Goal: Find contact information: Find contact information

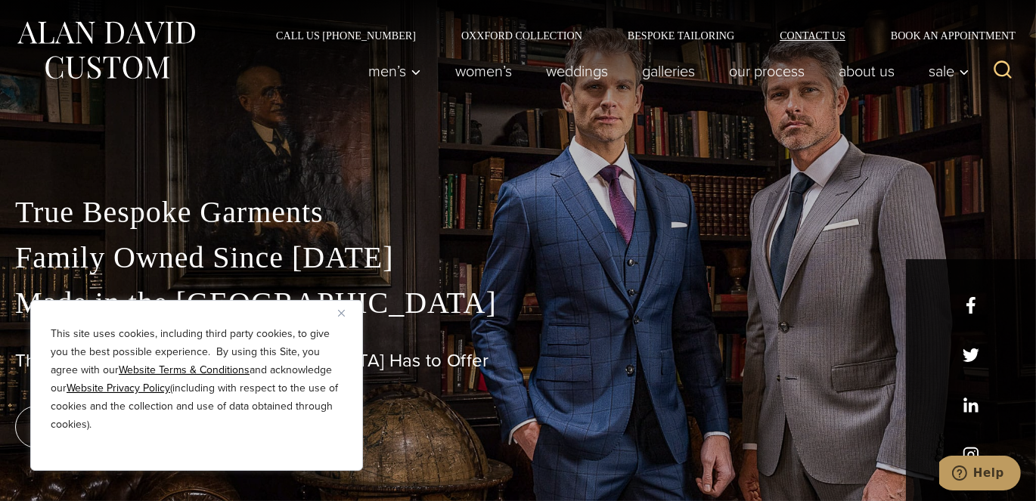
click at [820, 34] on link "Contact Us" at bounding box center [812, 35] width 111 height 11
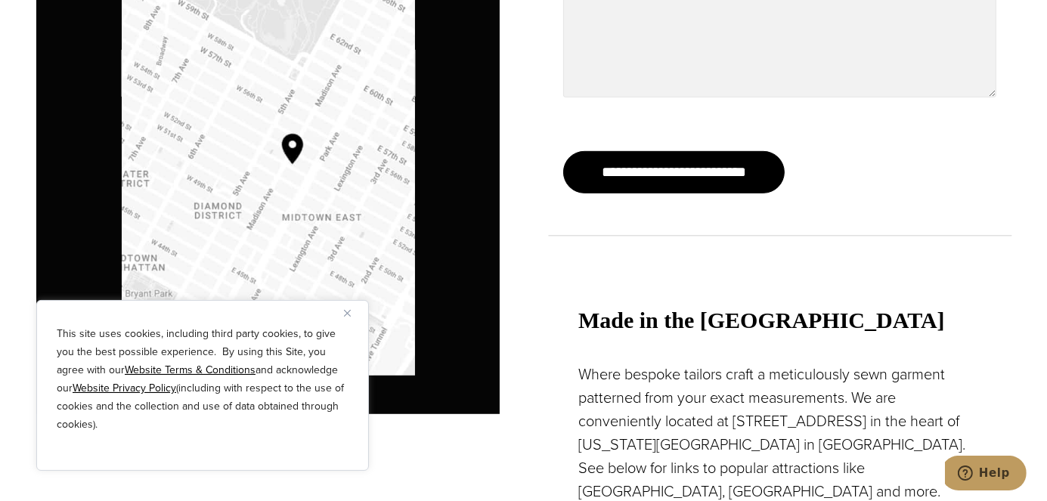
scroll to position [1134, 0]
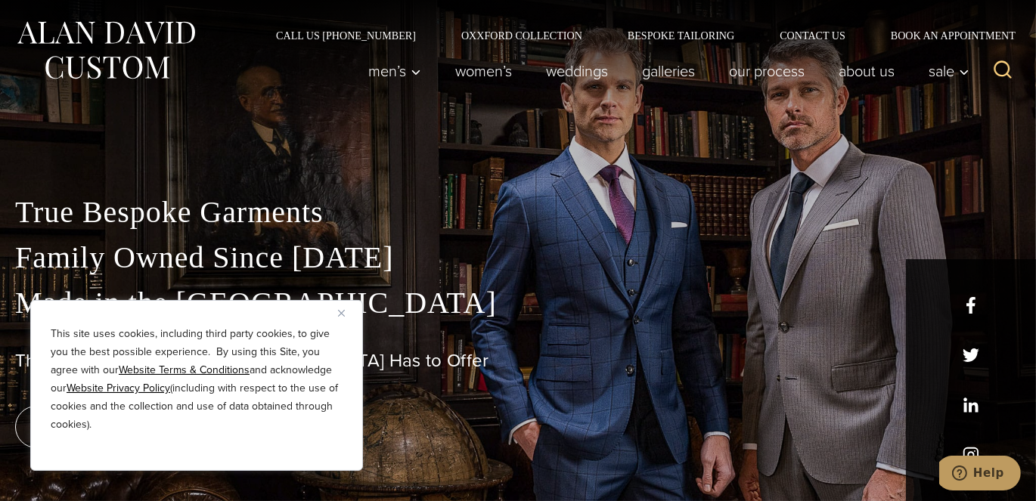
click at [554, 169] on div "True Bespoke Garments Family Owned Since 1913 Made in the United States The Bes…" at bounding box center [518, 307] width 1036 height 387
